Goal: Find specific page/section: Find specific page/section

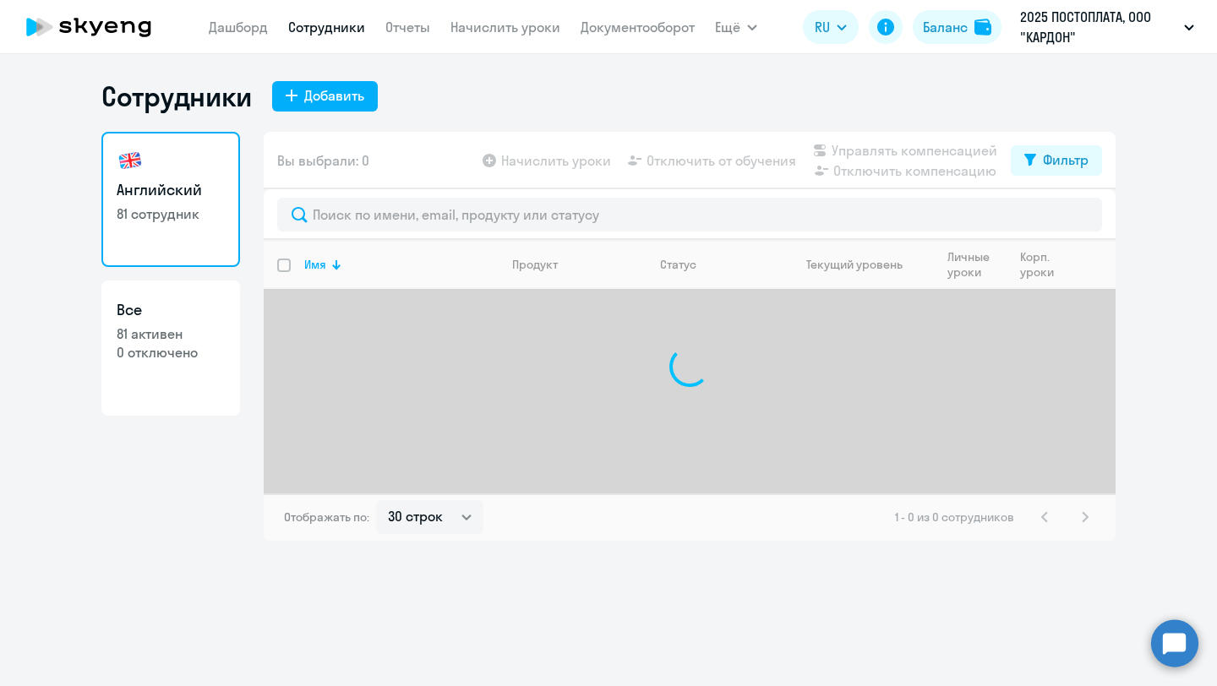
select select "30"
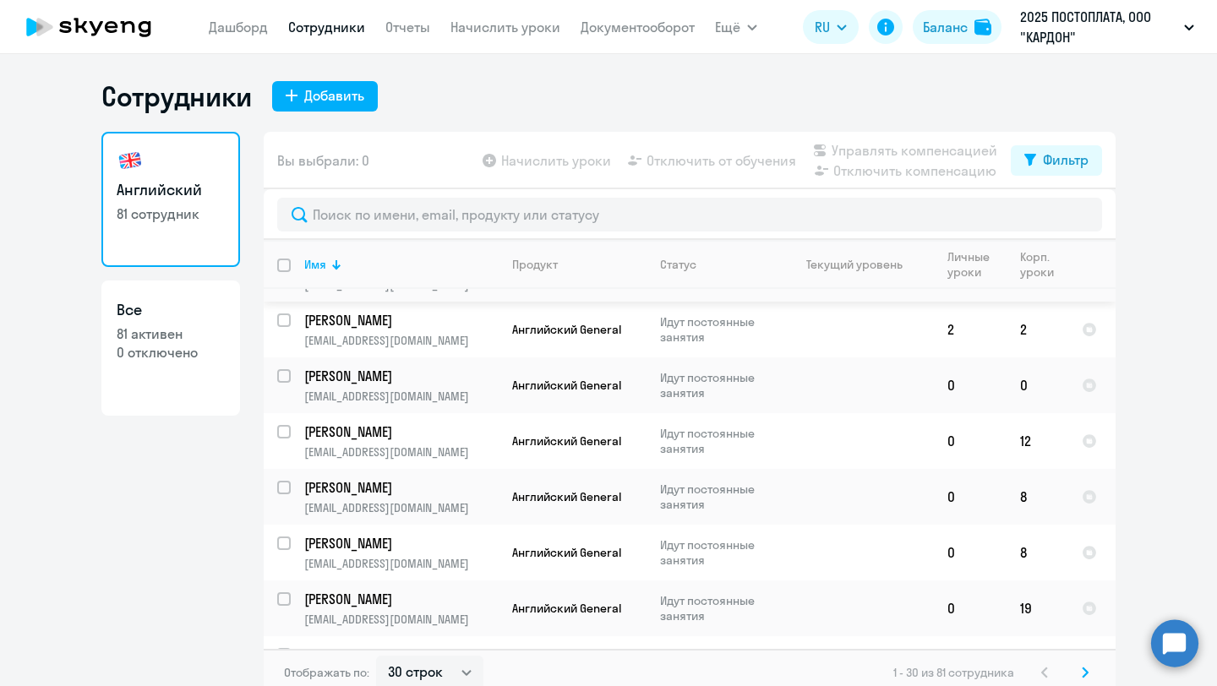
scroll to position [434, 0]
click at [438, 375] on p "Талащенко Денис Владимирович" at bounding box center [399, 375] width 191 height 19
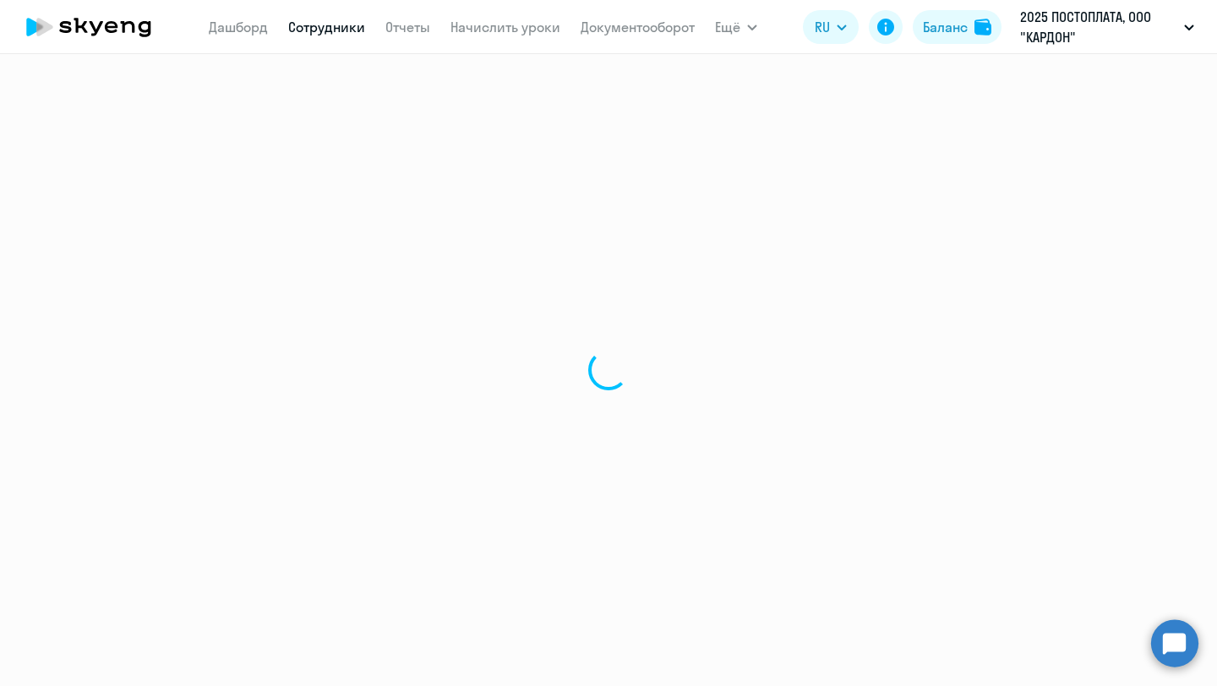
select select "english"
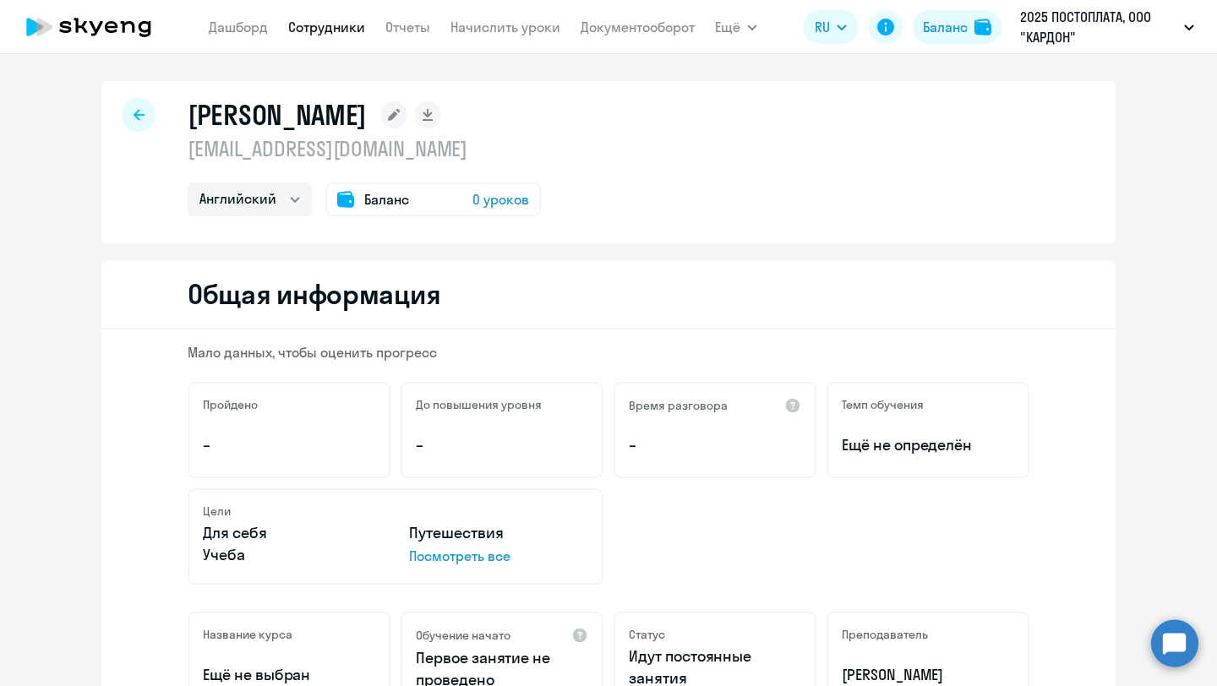
drag, startPoint x: 408, startPoint y: 119, endPoint x: 190, endPoint y: 110, distance: 218.2
click at [190, 110] on h1 "Талащенко Денис Владимирович" at bounding box center [277, 115] width 179 height 34
copy h1 "Талащенко Денис"
click at [143, 111] on icon at bounding box center [138, 115] width 11 height 12
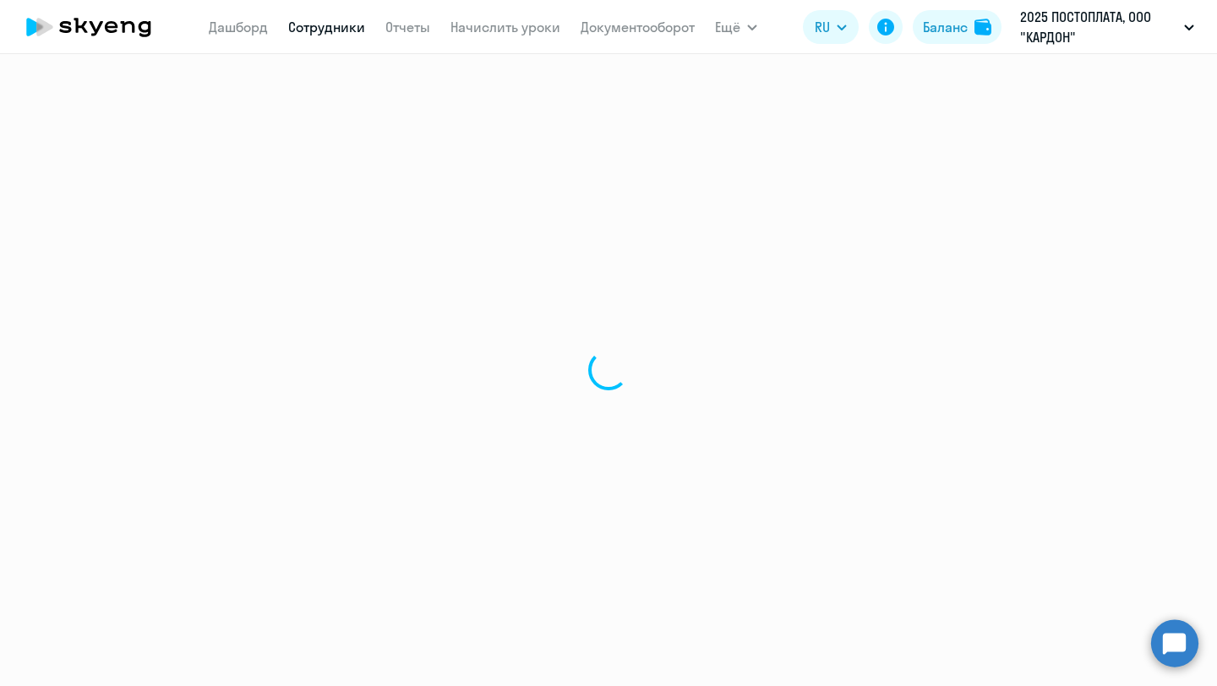
select select "30"
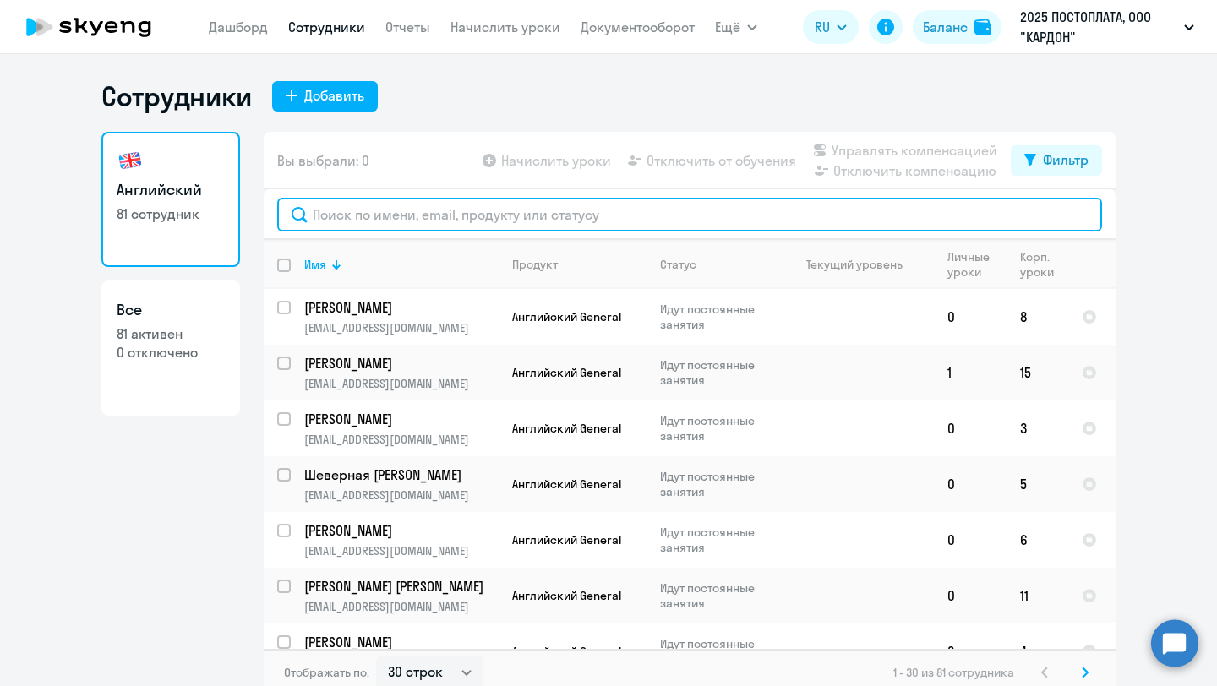
click at [502, 209] on input "text" at bounding box center [689, 215] width 825 height 34
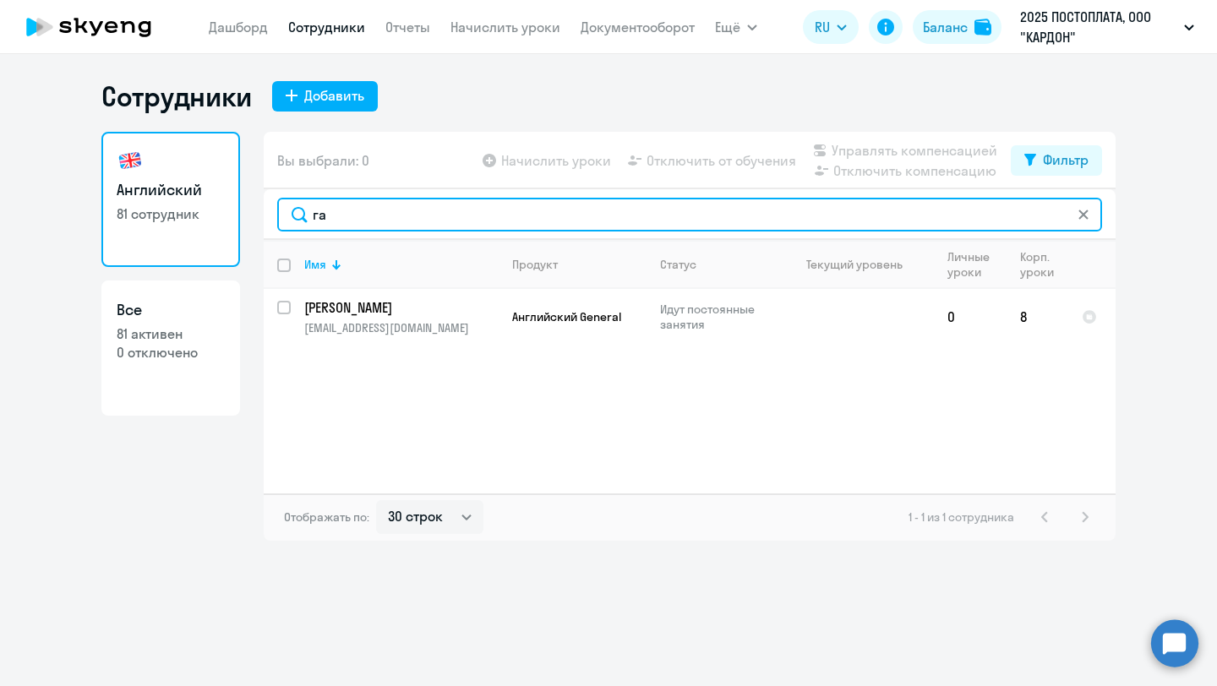
type input "г"
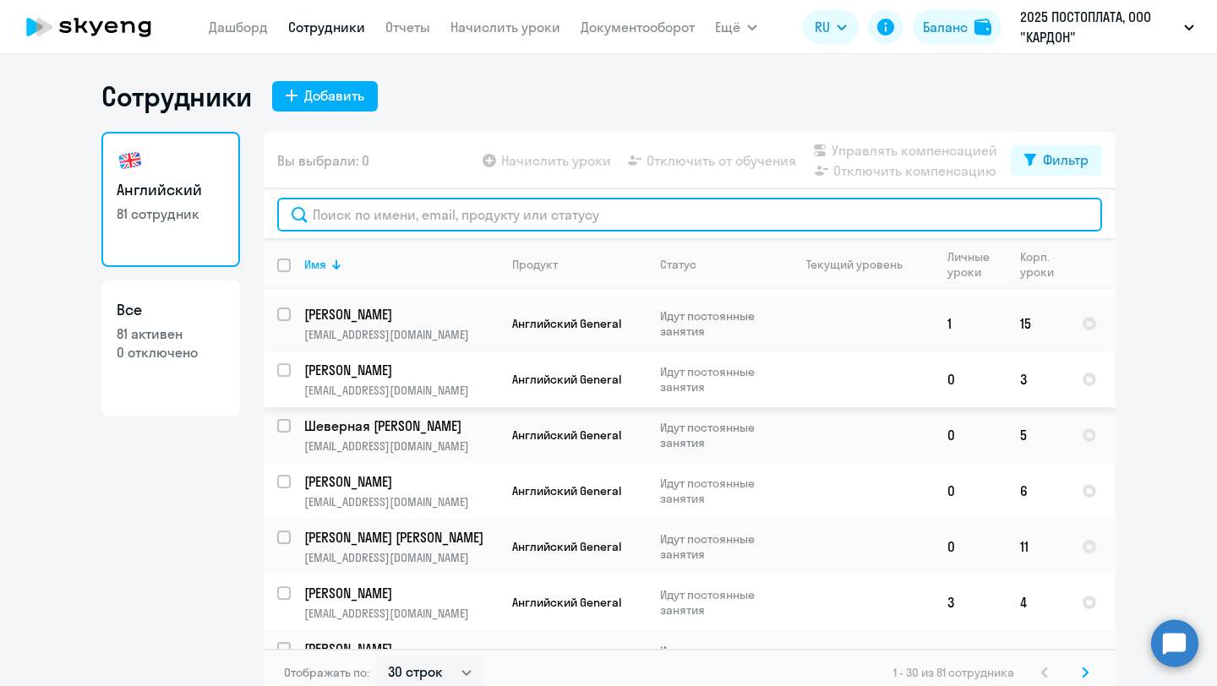
scroll to position [33, 0]
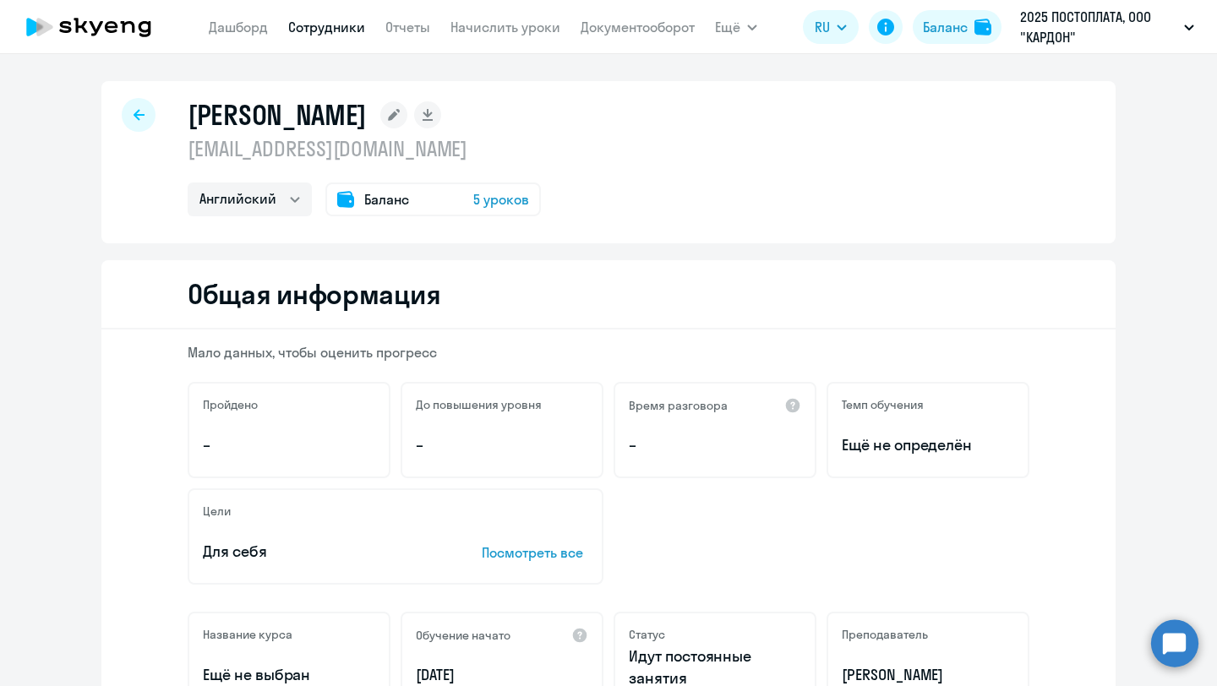
select select "english"
click at [118, 112] on div "[PERSON_NAME] [EMAIL_ADDRESS][DOMAIN_NAME] Английский Баланс 5 уроков" at bounding box center [608, 162] width 1014 height 162
click at [145, 112] on div at bounding box center [139, 115] width 34 height 34
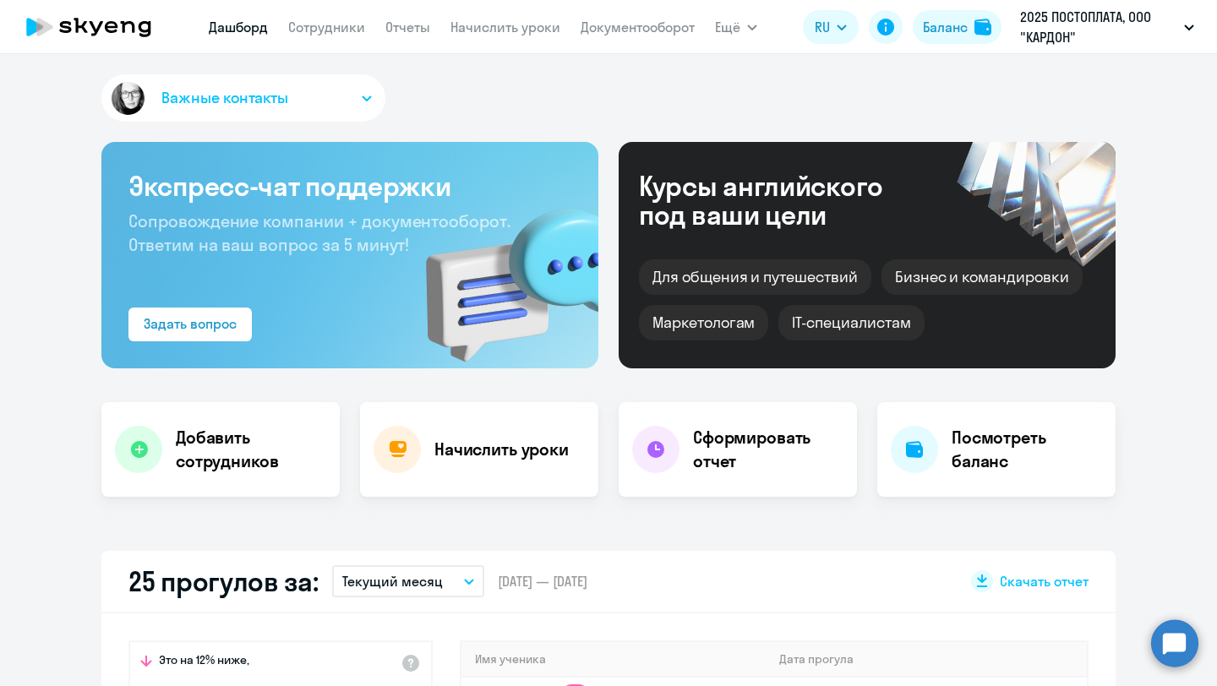
select select "30"
